Goal: Task Accomplishment & Management: Manage account settings

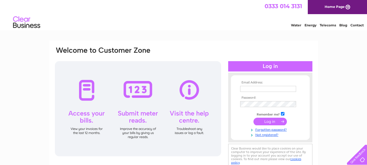
click at [241, 89] on input "text" at bounding box center [268, 89] width 56 height 6
drag, startPoint x: 241, startPoint y: 89, endPoint x: 236, endPoint y: 91, distance: 5.2
click at [236, 91] on form "Email Address: wnicholson@btconnect.com Password:" at bounding box center [270, 109] width 79 height 57
type input "wnicholson@btconnect.com"
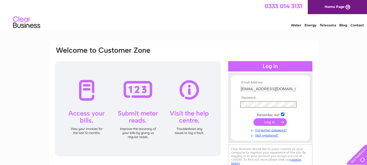
click at [266, 123] on input "submit" at bounding box center [270, 122] width 33 height 8
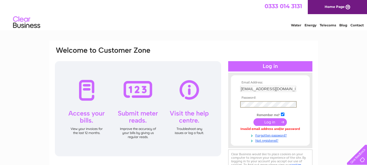
click at [266, 123] on input "submit" at bounding box center [270, 122] width 33 height 8
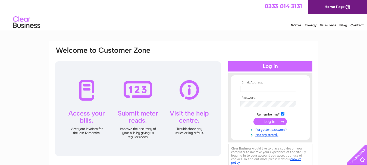
click at [242, 89] on input "text" at bounding box center [268, 89] width 56 height 6
type input "wnicholson@btconnect.com"
click at [270, 122] on input "submit" at bounding box center [270, 122] width 33 height 8
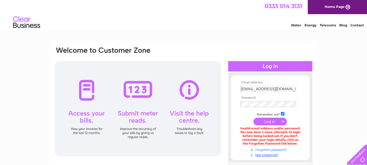
click at [269, 150] on link "Forgotten password?" at bounding box center [271, 149] width 62 height 5
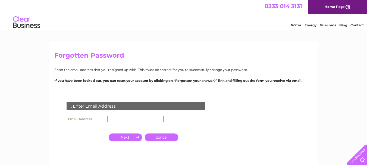
click at [109, 121] on input "text" at bounding box center [135, 119] width 57 height 7
